Goal: Task Accomplishment & Management: Use online tool/utility

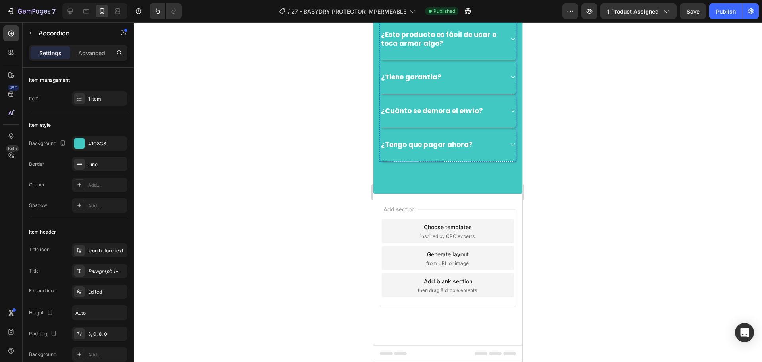
scroll to position [1604, 0]
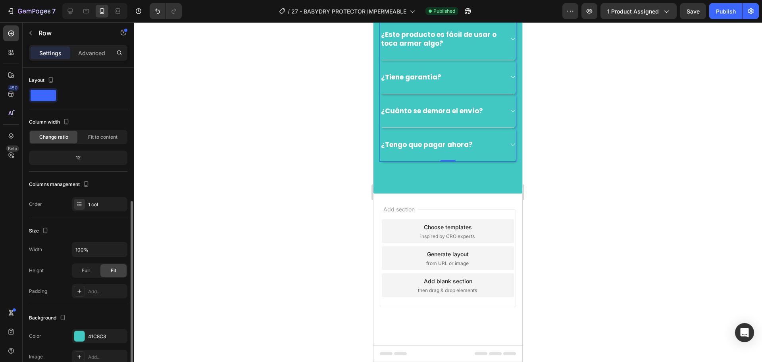
scroll to position [119, 0]
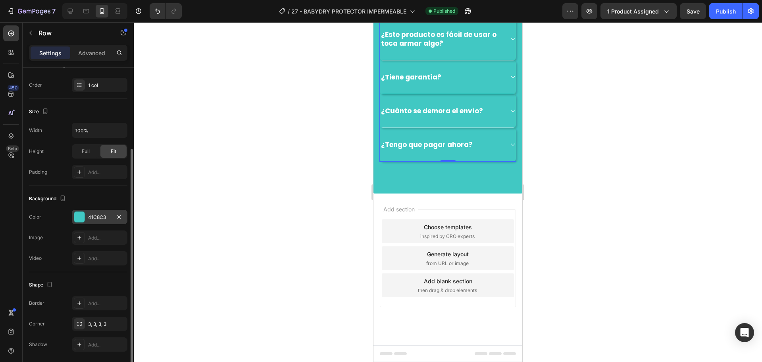
click at [90, 216] on div "41C8C3" at bounding box center [99, 217] width 23 height 7
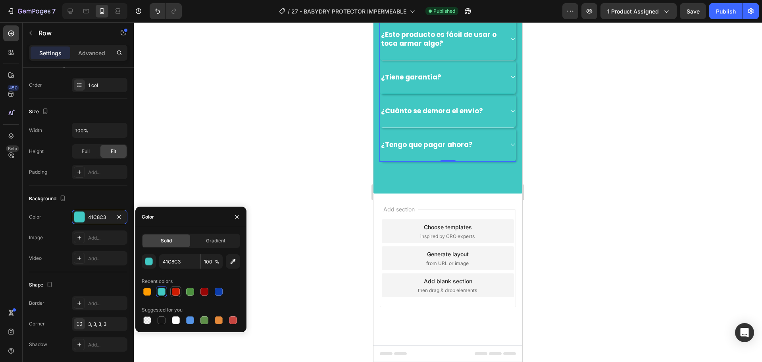
click at [178, 295] on div at bounding box center [176, 292] width 10 height 10
type input "CD1B01"
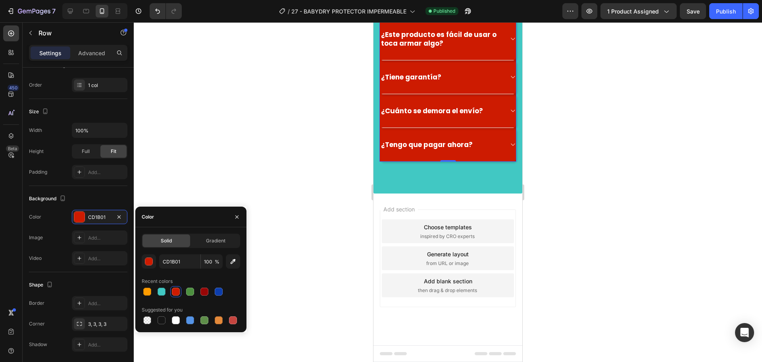
click at [237, 159] on div at bounding box center [448, 191] width 628 height 339
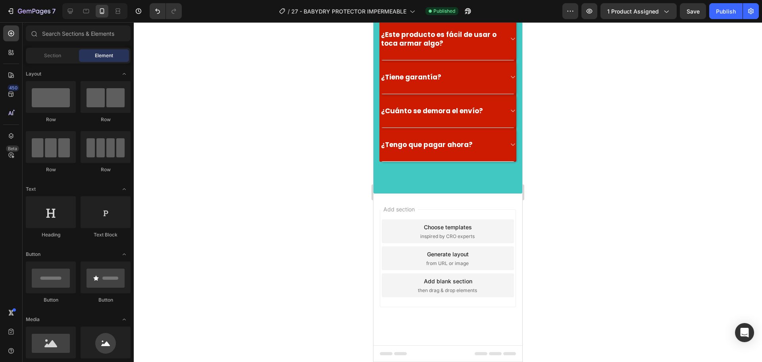
click at [227, 51] on div at bounding box center [448, 191] width 628 height 339
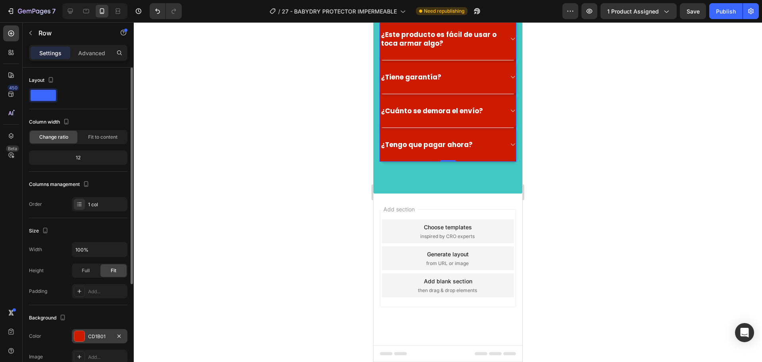
click at [89, 330] on div "CD1B01" at bounding box center [100, 336] width 56 height 14
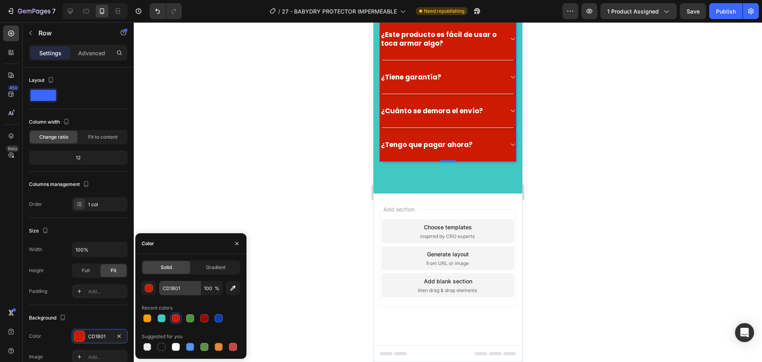
drag, startPoint x: 164, startPoint y: 318, endPoint x: 186, endPoint y: 288, distance: 37.5
click at [164, 318] on div at bounding box center [162, 318] width 8 height 8
type input "41C8C3"
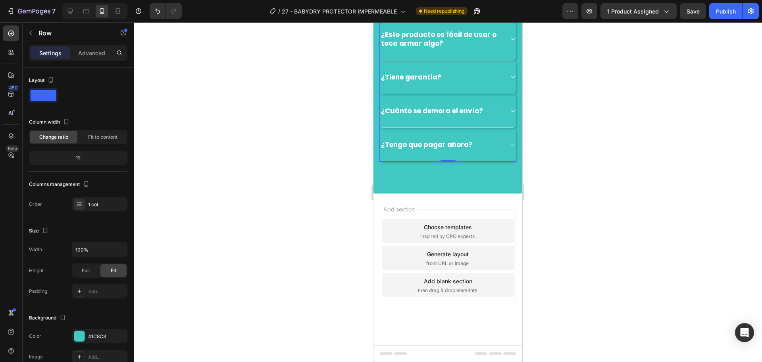
click at [283, 155] on div at bounding box center [448, 191] width 628 height 339
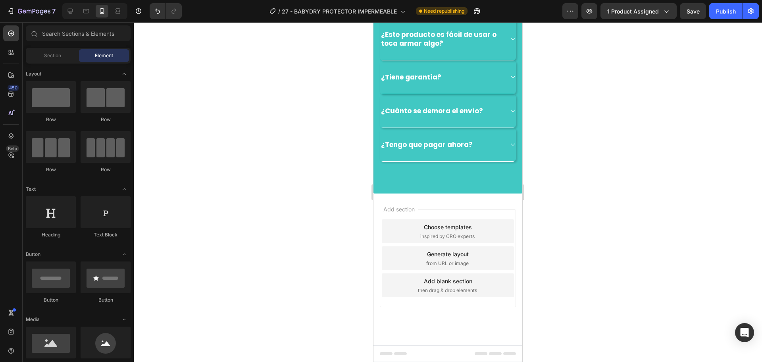
scroll to position [1446, 0]
click at [721, 9] on div "Publish" at bounding box center [726, 11] width 20 height 8
click at [699, 11] on button "button" at bounding box center [693, 11] width 26 height 16
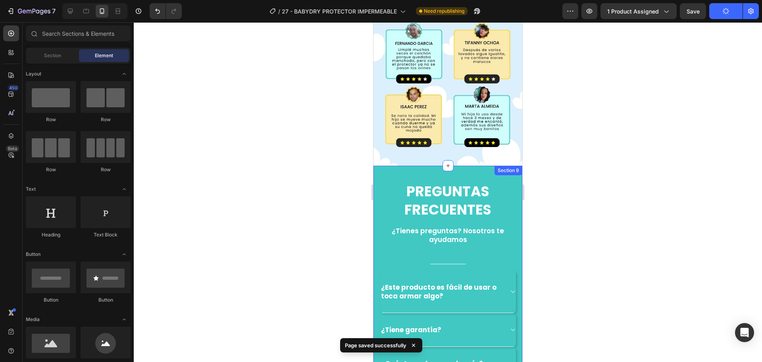
scroll to position [1525, 0]
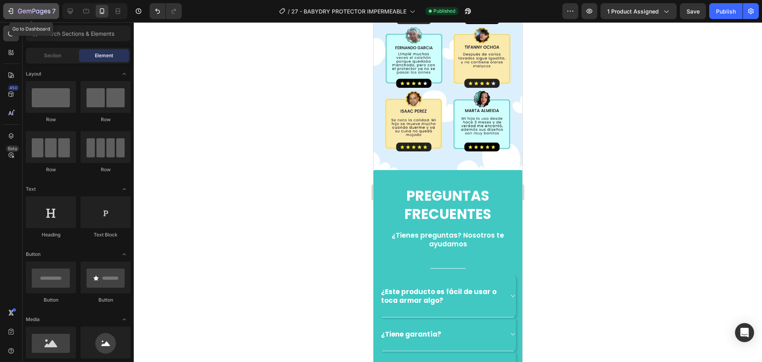
click at [9, 4] on button "7" at bounding box center [31, 11] width 56 height 16
